Goal: Task Accomplishment & Management: Manage account settings

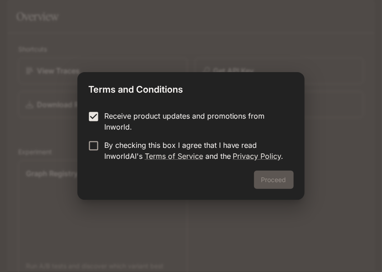
drag, startPoint x: 0, startPoint y: 0, endPoint x: 97, endPoint y: 136, distance: 166.9
click at [97, 136] on form "Receive product updates and promotions from Inworld. By checking this box I agr…" at bounding box center [190, 135] width 205 height 51
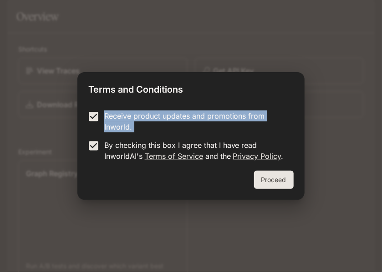
click at [270, 179] on button "Proceed" at bounding box center [274, 179] width 40 height 18
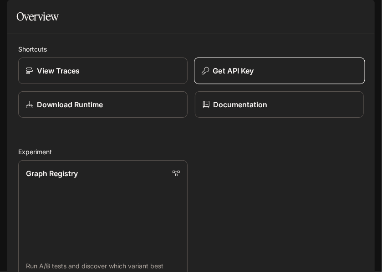
click at [269, 76] on div "Get API Key" at bounding box center [279, 70] width 155 height 11
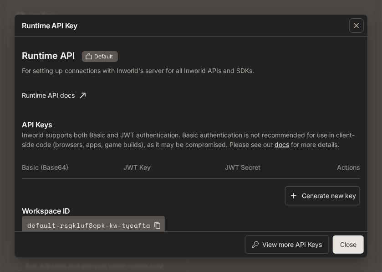
scroll to position [45, 0]
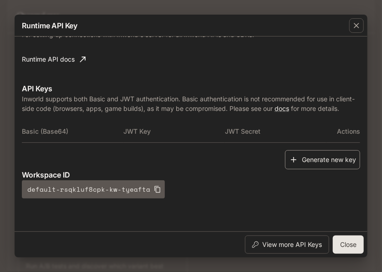
click at [316, 165] on button "Generate new key" at bounding box center [322, 160] width 75 height 20
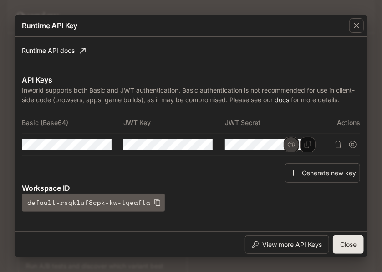
click at [292, 147] on icon "button" at bounding box center [291, 144] width 7 height 5
click at [329, 163] on div "Basic (Base64) JWT Key JWT Secret Actions" at bounding box center [191, 137] width 339 height 51
drag, startPoint x: 329, startPoint y: 167, endPoint x: 252, endPoint y: 174, distance: 77.4
click at [249, 173] on div "Generate new key" at bounding box center [191, 173] width 339 height 20
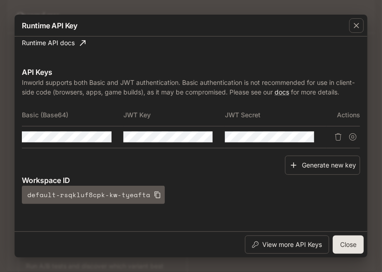
scroll to position [67, 0]
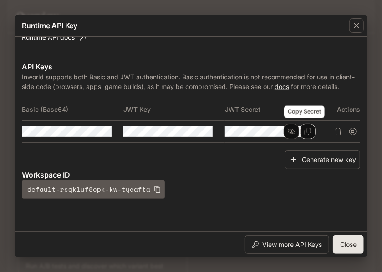
click at [309, 134] on button "Copy Secret" at bounding box center [307, 130] width 15 height 15
click at [336, 139] on tr at bounding box center [191, 131] width 339 height 22
drag, startPoint x: 336, startPoint y: 139, endPoint x: 315, endPoint y: 137, distance: 21.5
click at [315, 137] on td at bounding box center [276, 131] width 102 height 22
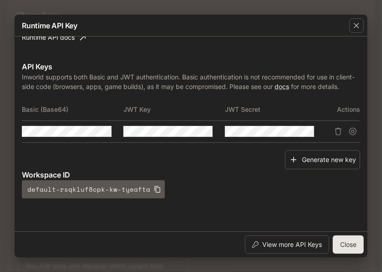
drag, startPoint x: 311, startPoint y: 133, endPoint x: 229, endPoint y: 140, distance: 82.3
click at [229, 140] on td at bounding box center [276, 131] width 102 height 22
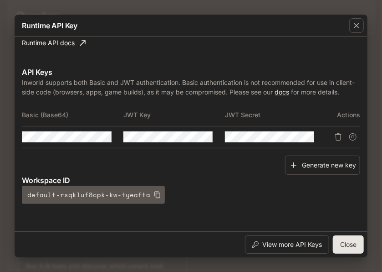
scroll to position [67, 0]
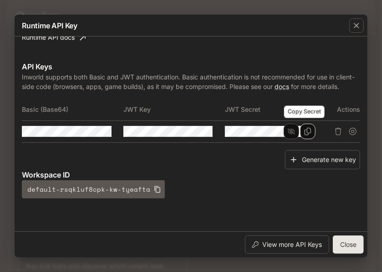
click at [305, 136] on button "Copy Secret" at bounding box center [307, 130] width 15 height 15
click at [308, 133] on icon "Copy Secret" at bounding box center [308, 131] width 6 height 7
click at [212, 134] on td at bounding box center [174, 131] width 102 height 22
click at [184, 136] on button "button" at bounding box center [189, 130] width 15 height 15
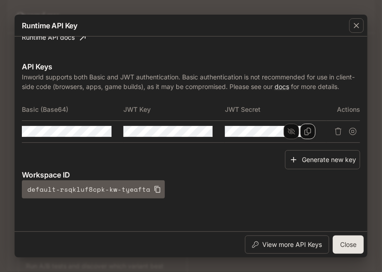
click at [297, 145] on div "Basic (Base64) JWT Key JWT Secret Actions" at bounding box center [191, 123] width 339 height 51
click at [206, 135] on icon "Copy Key" at bounding box center [206, 131] width 7 height 7
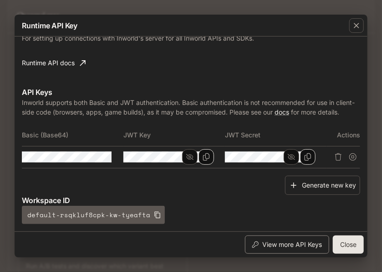
scroll to position [0, 0]
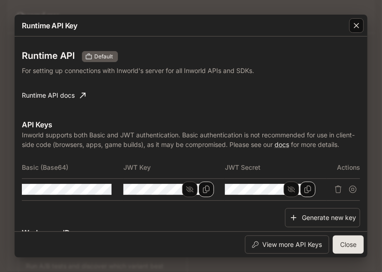
click at [362, 29] on div "button" at bounding box center [356, 25] width 15 height 15
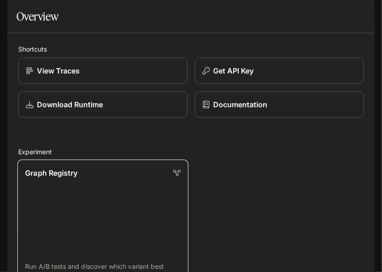
scroll to position [182, 0]
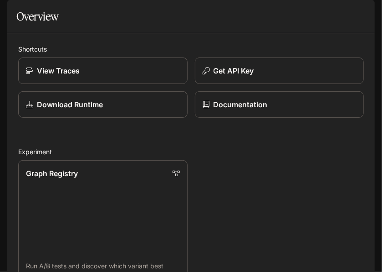
click at [14, 2] on div "Default Documentation Documentation" at bounding box center [191, 13] width 382 height 26
click at [22, 20] on div at bounding box center [15, 13] width 16 height 16
click at [17, 7] on button "open drawer" at bounding box center [15, 13] width 16 height 16
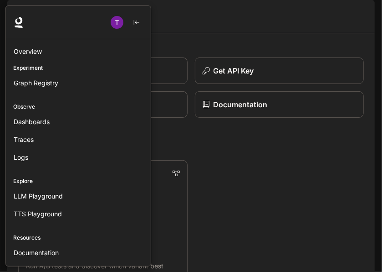
scroll to position [0, 0]
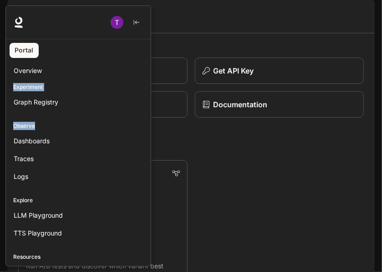
drag, startPoint x: 10, startPoint y: 23, endPoint x: 82, endPoint y: 114, distance: 116.1
click at [83, 114] on div "Portal Overview Experiment Graph Registry Observe Dashboards Traces Logs Explor…" at bounding box center [78, 135] width 146 height 261
click at [10, 15] on div at bounding box center [78, 22] width 145 height 33
click at [26, 89] on p "Experiment" at bounding box center [78, 87] width 145 height 8
click at [34, 83] on p "Experiment" at bounding box center [78, 87] width 145 height 8
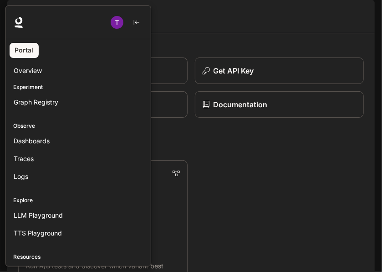
click at [48, 86] on p "Experiment" at bounding box center [78, 87] width 145 height 8
click at [51, 87] on p "Experiment" at bounding box center [78, 87] width 145 height 8
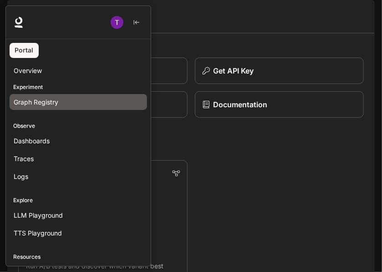
click at [74, 96] on link "Graph Registry" at bounding box center [79, 102] width 138 height 16
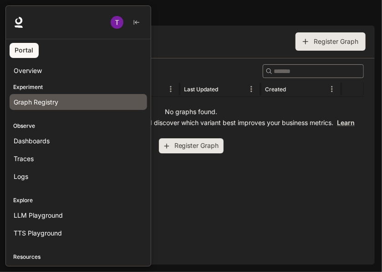
click at [255, 173] on div at bounding box center [196, 135] width 382 height 261
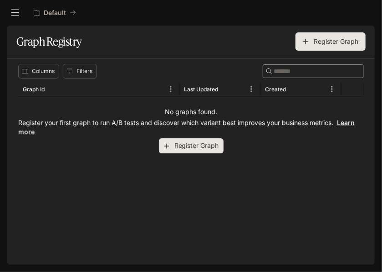
click at [21, 14] on button "open drawer" at bounding box center [15, 13] width 16 height 16
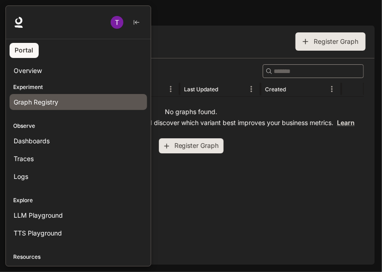
click at [53, 81] on div "Experiment Graph Registry" at bounding box center [78, 96] width 145 height 31
click at [54, 88] on p "Experiment" at bounding box center [78, 87] width 145 height 8
click at [76, 103] on div "Graph Registry" at bounding box center [78, 102] width 129 height 10
click at [256, 155] on div at bounding box center [196, 135] width 382 height 261
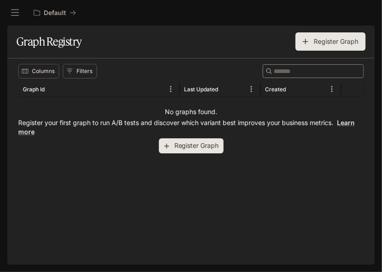
click at [308, 37] on icon "button" at bounding box center [305, 41] width 9 height 9
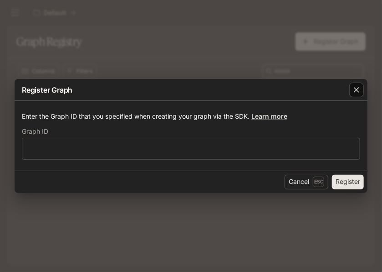
click at [360, 86] on icon "button" at bounding box center [356, 89] width 9 height 9
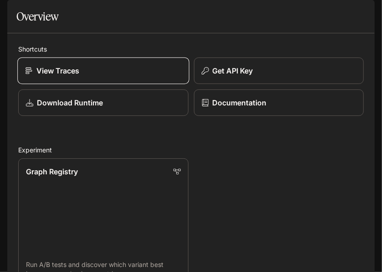
click at [54, 76] on p "View Traces" at bounding box center [57, 70] width 43 height 11
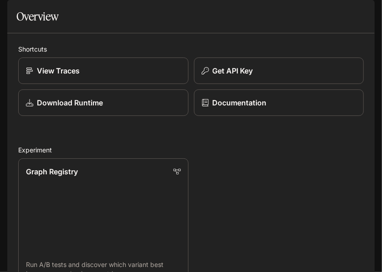
click at [16, 17] on icon "open drawer" at bounding box center [14, 12] width 9 height 9
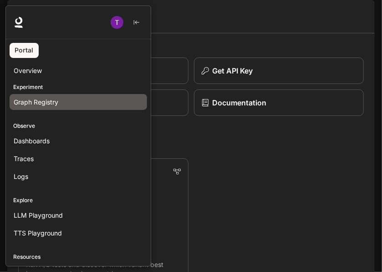
click at [52, 98] on span "Graph Registry" at bounding box center [36, 102] width 45 height 10
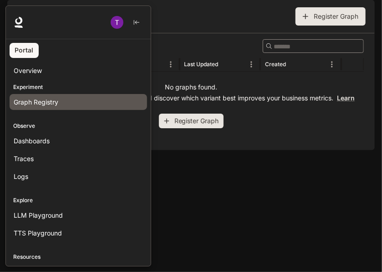
click at [258, 181] on div at bounding box center [196, 135] width 382 height 261
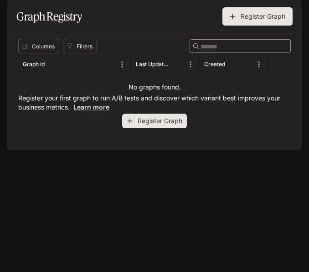
click at [175, 128] on button "Register Graph" at bounding box center [154, 120] width 65 height 15
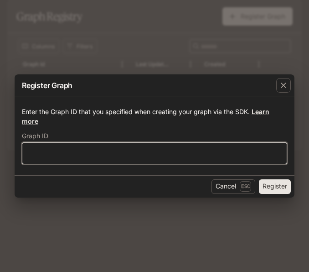
click at [159, 154] on input "text" at bounding box center [154, 152] width 264 height 9
paste input "**********"
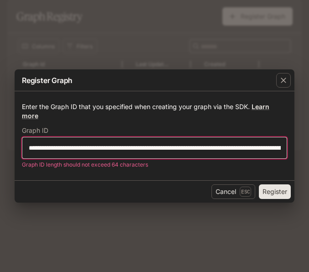
drag, startPoint x: 265, startPoint y: 150, endPoint x: -23, endPoint y: 153, distance: 287.5
click at [0, 153] on html "Skip to main content Default Documentation Documentation Portal Overview Experi…" at bounding box center [154, 136] width 309 height 272
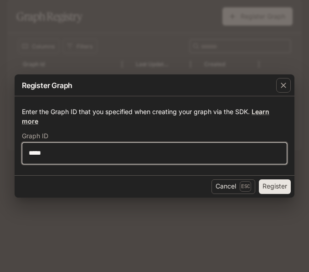
type input "*****"
drag, startPoint x: 53, startPoint y: 152, endPoint x: 1, endPoint y: 159, distance: 52.5
click at [1, 159] on div "Register Graph Enter the Graph ID that you specified when creating your graph v…" at bounding box center [154, 136] width 309 height 272
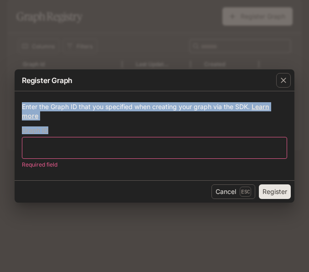
drag, startPoint x: 23, startPoint y: 104, endPoint x: 63, endPoint y: 133, distance: 49.3
click at [63, 133] on form "Enter the Graph ID that you specified when creating your graph via the SDK. Lea…" at bounding box center [154, 135] width 265 height 67
copy form "Enter the Graph ID that you specified when creating your graph via the SDK. Lea…"
click at [277, 83] on div "button" at bounding box center [283, 80] width 15 height 15
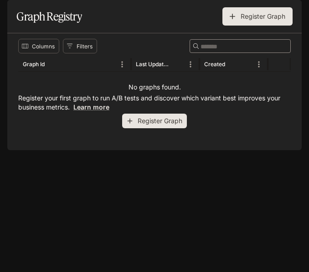
drag, startPoint x: 116, startPoint y: 7, endPoint x: 98, endPoint y: 10, distance: 18.1
click at [116, 8] on div "Default" at bounding box center [164, 13] width 268 height 18
click at [19, 17] on button "open drawer" at bounding box center [15, 13] width 16 height 16
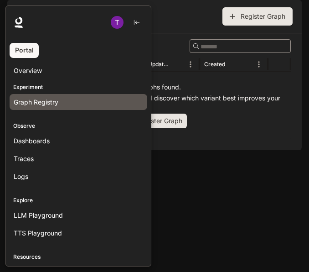
click at [267, 180] on div at bounding box center [159, 135] width 309 height 261
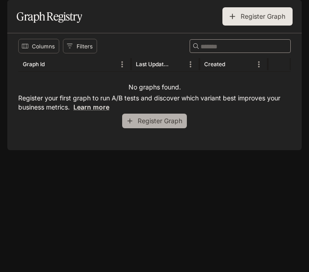
click at [141, 128] on button "Register Graph" at bounding box center [154, 120] width 65 height 15
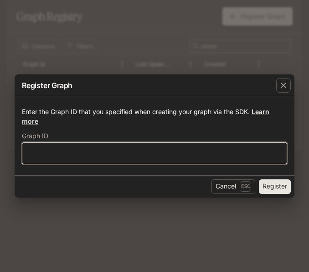
click at [148, 149] on input "text" at bounding box center [154, 152] width 264 height 9
paste input "**********"
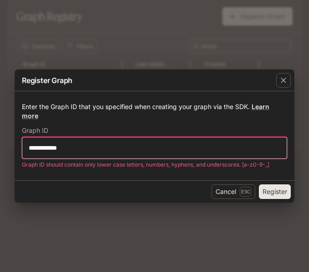
click at [57, 149] on input "**********" at bounding box center [154, 147] width 264 height 9
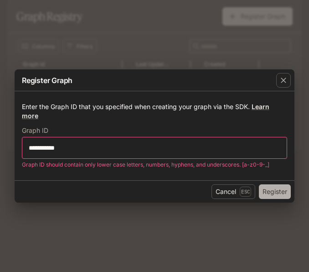
click at [280, 194] on button "Register" at bounding box center [275, 191] width 32 height 15
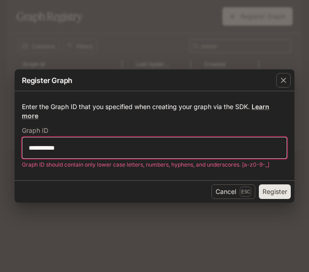
click at [30, 149] on input "**********" at bounding box center [154, 147] width 264 height 9
click at [72, 151] on input "**********" at bounding box center [154, 147] width 264 height 9
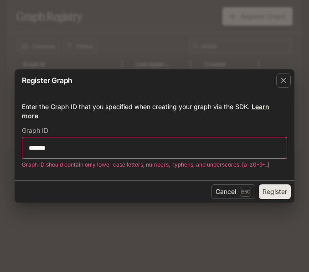
drag, startPoint x: 199, startPoint y: 178, endPoint x: 206, endPoint y: 174, distance: 7.7
click at [199, 178] on div "Enter the Graph ID that you specified when creating your graph via the SDK. Lea…" at bounding box center [155, 135] width 280 height 89
click at [161, 140] on div "******* ​" at bounding box center [154, 148] width 265 height 22
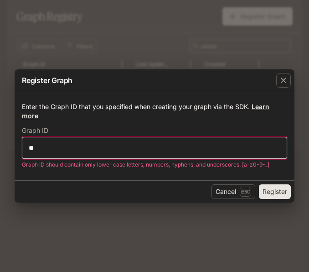
type input "*"
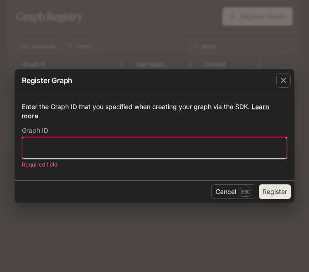
type input "*"
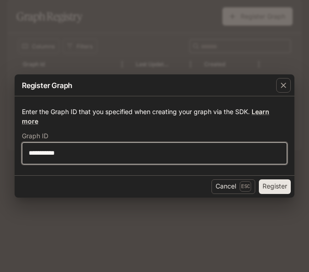
type input "**********"
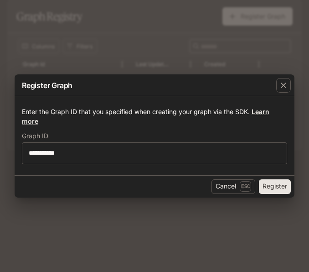
click at [277, 191] on button "Register" at bounding box center [275, 186] width 32 height 15
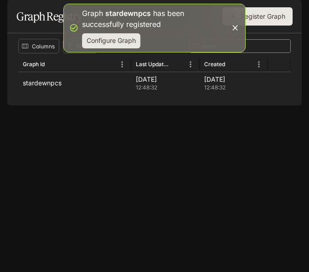
click at [119, 40] on button "Configure Graph" at bounding box center [111, 40] width 58 height 15
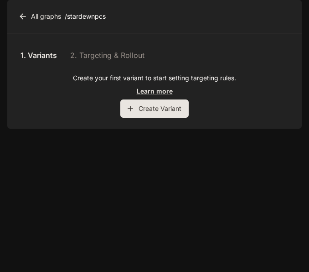
click at [28, 26] on link "All graphs" at bounding box center [40, 16] width 48 height 18
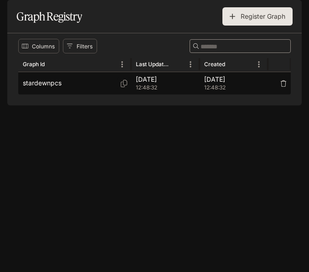
click at [96, 94] on div "stardewnpcs" at bounding box center [75, 83] width 104 height 22
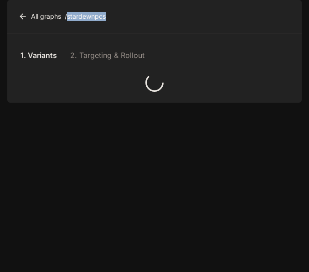
click at [96, 92] on div at bounding box center [154, 82] width 272 height 18
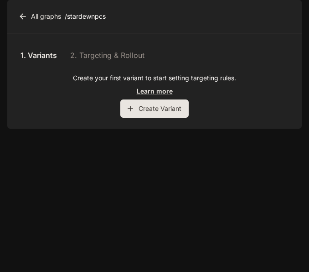
drag, startPoint x: 96, startPoint y: 114, endPoint x: 54, endPoint y: 120, distance: 42.4
click at [53, 118] on div "Create your first variant to start setting targeting rules. Learn more Create V…" at bounding box center [154, 95] width 272 height 44
click at [51, 105] on div "Create your first variant to start setting targeting rules. Learn more Create V…" at bounding box center [154, 95] width 272 height 44
click at [155, 118] on button "Create Variant" at bounding box center [154, 108] width 68 height 18
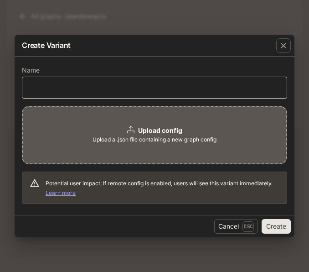
click at [122, 92] on div "​" at bounding box center [154, 88] width 265 height 22
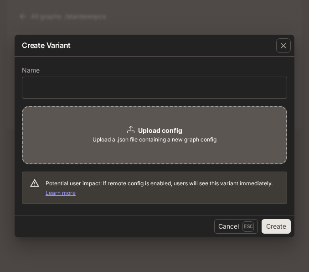
click at [185, 130] on div "Upload config Upload a .json file containing a new graph config" at bounding box center [154, 135] width 265 height 58
click at [148, 176] on div "Potential user impact: If remote config is enabled, users will see this variant…" at bounding box center [163, 188] width 234 height 26
click at [176, 72] on label "Name" at bounding box center [154, 71] width 265 height 9
click at [184, 75] on label "Name" at bounding box center [154, 71] width 265 height 9
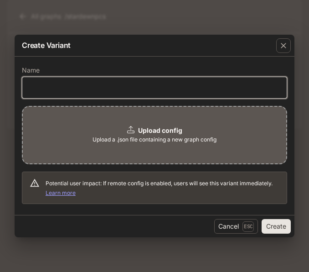
click at [190, 86] on input "text" at bounding box center [154, 87] width 264 height 9
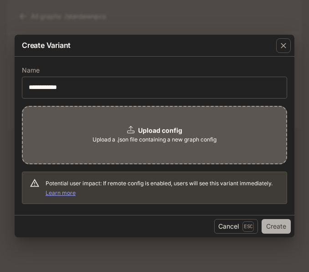
click at [277, 220] on button "Create" at bounding box center [276, 226] width 29 height 15
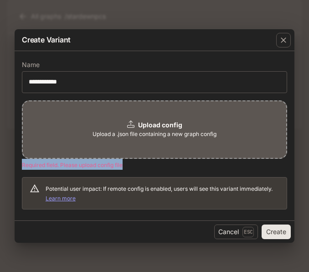
drag, startPoint x: 21, startPoint y: 165, endPoint x: 123, endPoint y: 166, distance: 102.1
click at [123, 166] on span "Required field. Please upload config file" at bounding box center [72, 164] width 101 height 7
copy span "Required field. Please upload config file"
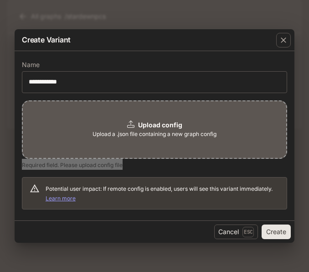
click at [99, 139] on div "Upload config Upload a .json file containing a new graph config" at bounding box center [154, 129] width 265 height 58
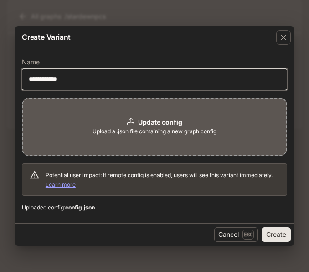
click at [116, 77] on input "**********" at bounding box center [154, 79] width 264 height 9
type input "**********"
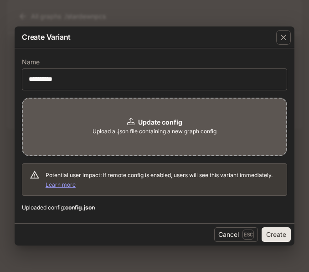
click at [278, 235] on button "Create" at bounding box center [276, 234] width 29 height 15
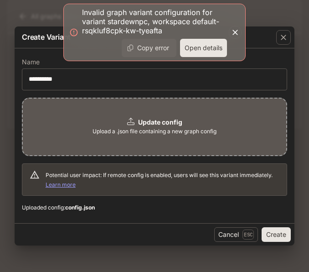
drag, startPoint x: 82, startPoint y: 10, endPoint x: 164, endPoint y: 33, distance: 86.1
click at [164, 33] on p "Invalid graph variant configuration for variant stardewnpc, workspace default-r…" at bounding box center [154, 21] width 145 height 27
drag, startPoint x: 81, startPoint y: 12, endPoint x: 169, endPoint y: 39, distance: 92.4
click at [169, 39] on div "Invalid graph variant configuration for variant stardewnpc, workspace default-r…" at bounding box center [154, 32] width 182 height 57
click at [167, 46] on button "Copy error" at bounding box center [149, 48] width 55 height 18
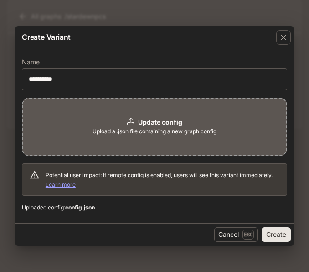
click at [270, 238] on button "Create" at bounding box center [276, 234] width 29 height 15
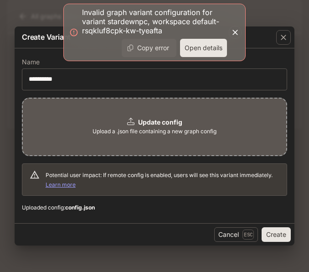
click at [231, 34] on icon "button" at bounding box center [235, 32] width 9 height 9
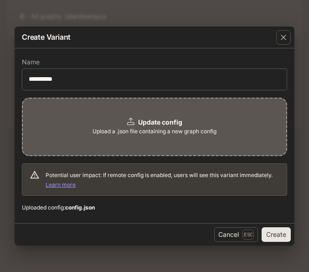
click at [112, 221] on div "**********" at bounding box center [155, 135] width 280 height 175
click at [169, 127] on span "Upload a .json file containing a new graph config" at bounding box center [154, 131] width 124 height 9
click at [275, 234] on button "Create" at bounding box center [276, 234] width 29 height 15
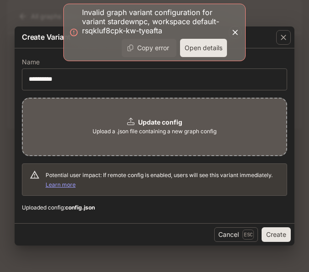
click at [164, 50] on button "Copy error" at bounding box center [149, 48] width 55 height 18
click at [214, 49] on button "Open details" at bounding box center [203, 48] width 47 height 18
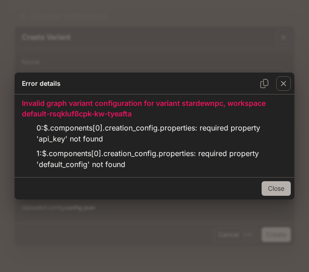
click at [281, 190] on button "Close" at bounding box center [276, 188] width 29 height 15
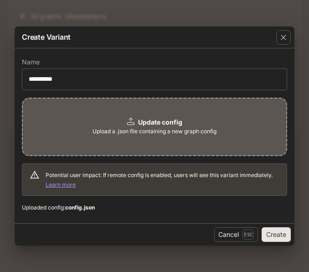
click at [213, 133] on span "Upload a .json file containing a new graph config" at bounding box center [154, 131] width 124 height 9
click at [278, 233] on button "Create" at bounding box center [276, 234] width 29 height 15
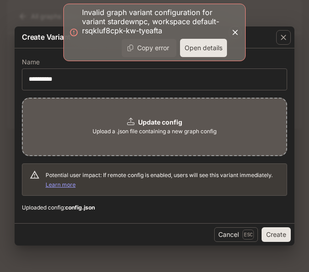
click at [158, 50] on button "Copy error" at bounding box center [149, 48] width 55 height 18
click at [194, 48] on button "Open details" at bounding box center [203, 48] width 47 height 18
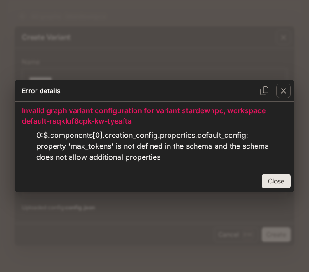
click at [282, 182] on button "Close" at bounding box center [276, 181] width 29 height 15
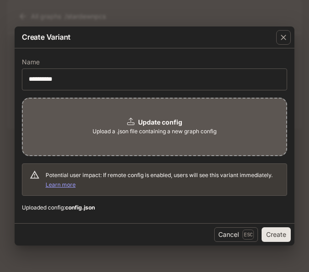
click at [206, 129] on span "Upload a .json file containing a new graph config" at bounding box center [154, 131] width 124 height 9
click at [267, 236] on button "Create" at bounding box center [276, 234] width 29 height 15
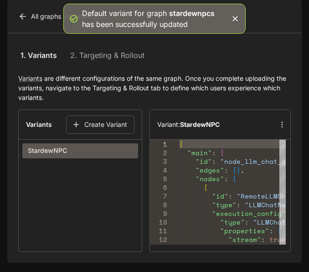
scroll to position [23, 0]
click at [72, 170] on section "Variants Create Variant StardewNPC" at bounding box center [80, 180] width 124 height 142
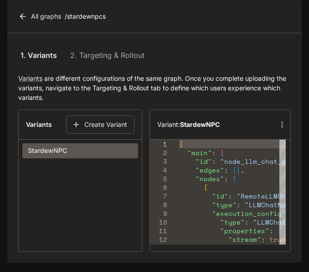
click at [25, 19] on icon at bounding box center [23, 16] width 6 height 6
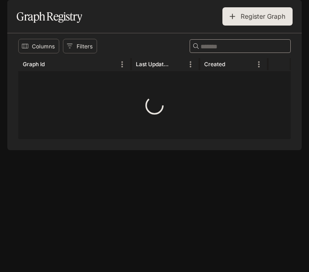
click at [9, 15] on button "open drawer" at bounding box center [15, 13] width 16 height 16
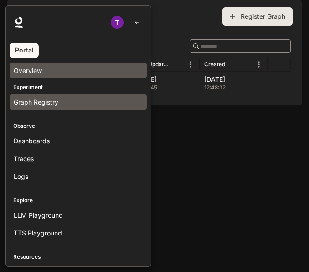
click at [52, 73] on div "Overview" at bounding box center [78, 71] width 129 height 10
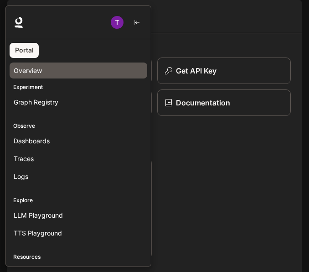
click at [179, 182] on div at bounding box center [159, 135] width 309 height 261
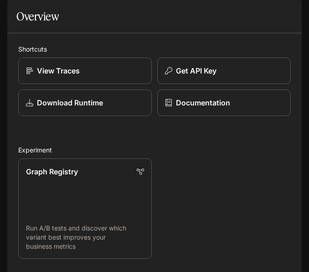
click at [16, 11] on icon "open drawer" at bounding box center [14, 12] width 9 height 9
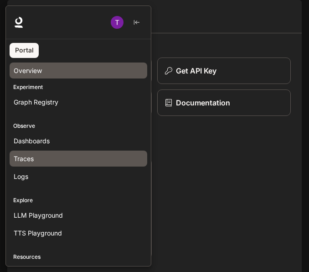
scroll to position [49, 0]
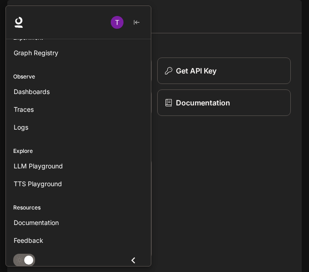
click at [122, 22] on img "button" at bounding box center [117, 22] width 13 height 13
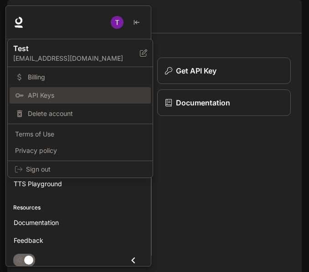
click at [63, 95] on span "API Keys" at bounding box center [87, 95] width 118 height 9
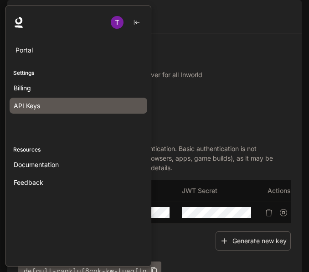
click at [204, 93] on div at bounding box center [159, 135] width 309 height 261
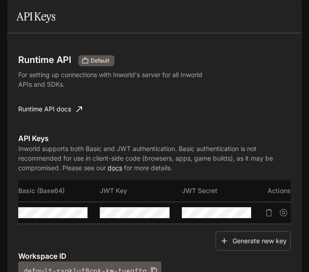
scroll to position [79, 0]
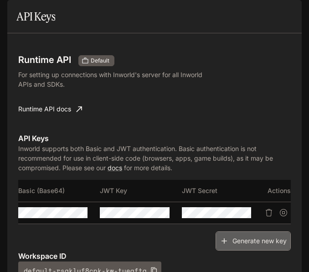
click at [257, 231] on button "Generate new key" at bounding box center [253, 241] width 75 height 20
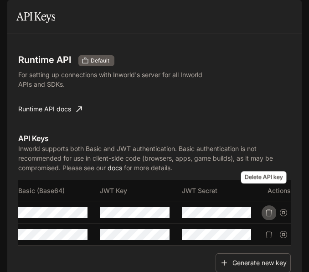
click at [266, 209] on icon "Delete API key" at bounding box center [268, 212] width 7 height 7
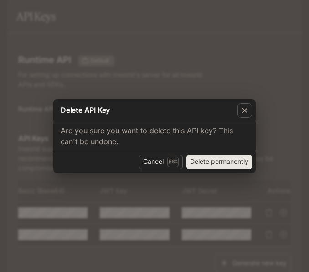
click at [213, 166] on button "Delete permanently" at bounding box center [219, 161] width 66 height 15
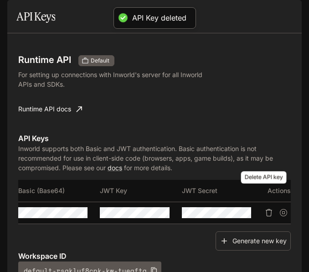
click at [265, 209] on icon "Delete API key" at bounding box center [268, 212] width 7 height 7
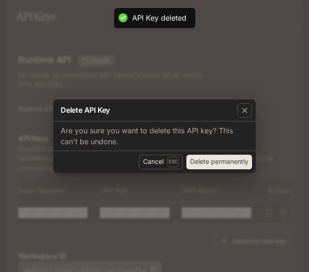
click at [239, 158] on button "Delete permanently" at bounding box center [219, 161] width 66 height 15
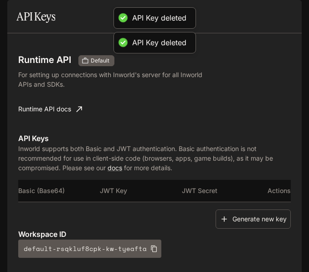
scroll to position [57, 0]
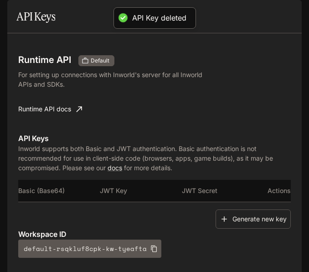
click at [186, 180] on th "JWT Secret" at bounding box center [223, 191] width 82 height 22
click at [238, 180] on th "JWT Secret" at bounding box center [223, 191] width 82 height 22
click at [247, 209] on button "Generate new key" at bounding box center [253, 219] width 75 height 20
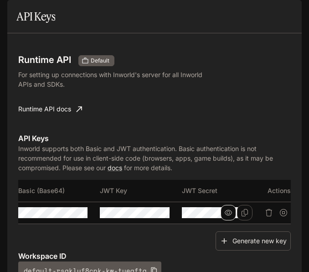
click at [231, 205] on button "button" at bounding box center [228, 212] width 15 height 15
click at [67, 209] on icon "button" at bounding box center [64, 212] width 7 height 7
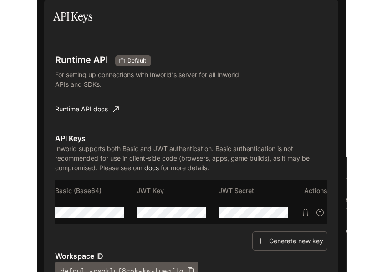
scroll to position [79, 0]
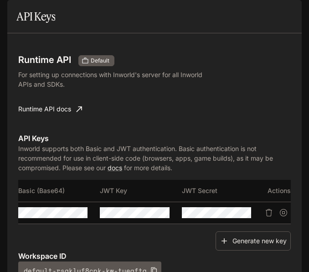
click at [34, 207] on div at bounding box center [53, 212] width 71 height 11
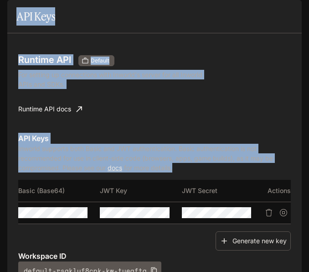
click at [6, 154] on div "Skip to main content Default Documentation Documentation Portal Settings Billin…" at bounding box center [154, 136] width 309 height 272
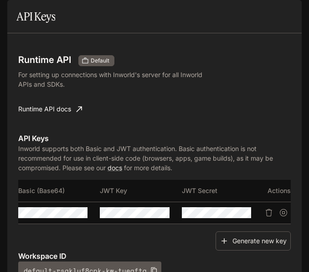
drag, startPoint x: 6, startPoint y: 154, endPoint x: 40, endPoint y: 187, distance: 47.0
click at [40, 231] on div "Generate new key" at bounding box center [154, 241] width 272 height 20
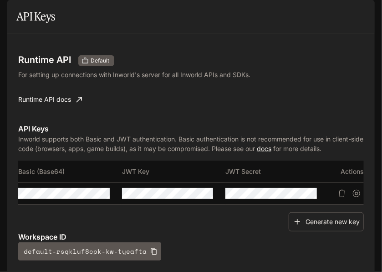
scroll to position [60, 0]
click at [308, 190] on icon "Copy Secret" at bounding box center [310, 193] width 7 height 7
click at [25, 18] on div at bounding box center [15, 13] width 30 height 16
click at [20, 14] on button "open drawer" at bounding box center [15, 13] width 16 height 16
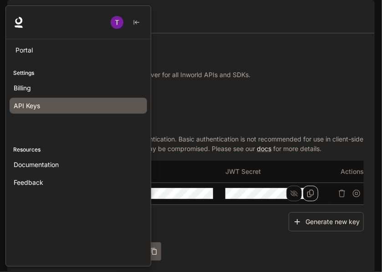
click at [121, 20] on img "button" at bounding box center [117, 22] width 13 height 13
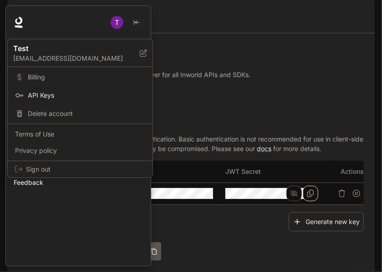
click at [113, 213] on div at bounding box center [191, 136] width 382 height 272
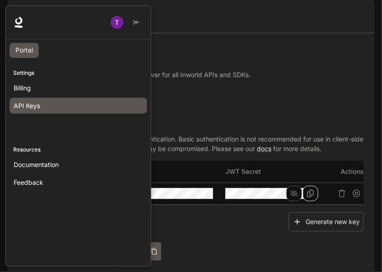
click at [26, 54] on link "Portal" at bounding box center [24, 50] width 29 height 15
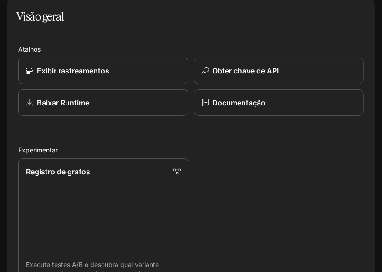
click at [15, 21] on button "gaveta aberta" at bounding box center [15, 13] width 16 height 16
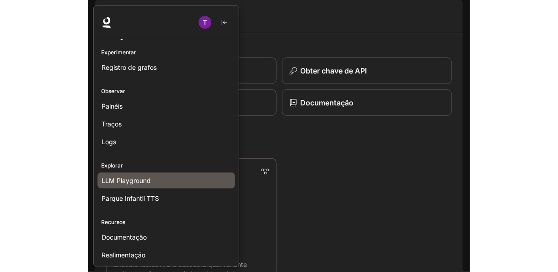
scroll to position [49, 0]
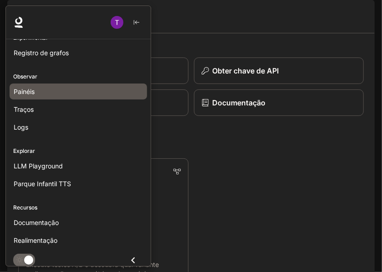
click at [62, 84] on link "Painéis" at bounding box center [79, 91] width 138 height 16
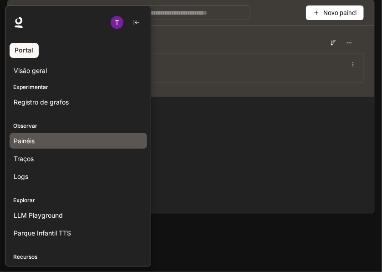
click at [231, 141] on div at bounding box center [196, 135] width 382 height 261
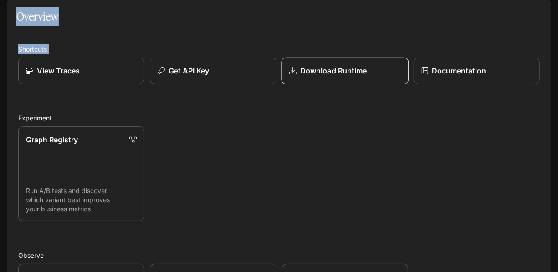
click at [378, 84] on link "Download Runtime" at bounding box center [345, 70] width 128 height 27
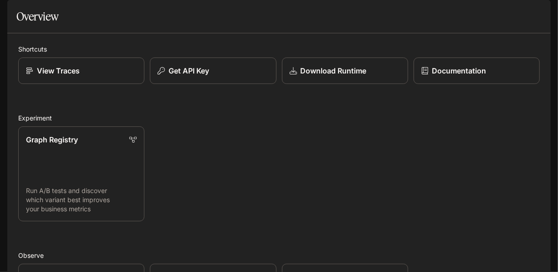
drag, startPoint x: 235, startPoint y: 196, endPoint x: 185, endPoint y: 189, distance: 50.6
click at [185, 188] on div "Graph Registry Run A/B tests and discover which variant best improves your busi…" at bounding box center [276, 171] width 527 height 100
click at [97, 84] on link "View Traces" at bounding box center [81, 70] width 126 height 26
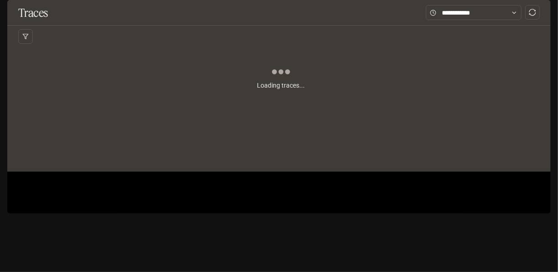
click at [46, 20] on button "Default" at bounding box center [55, 13] width 51 height 18
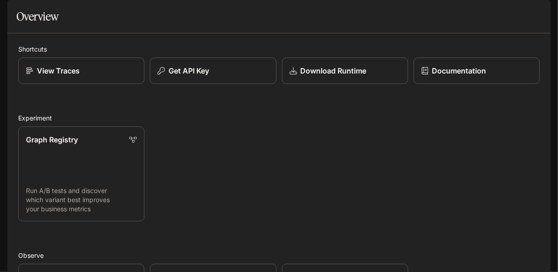
click at [22, 12] on button "open drawer" at bounding box center [15, 13] width 16 height 16
